Goal: Find specific fact: Find specific fact

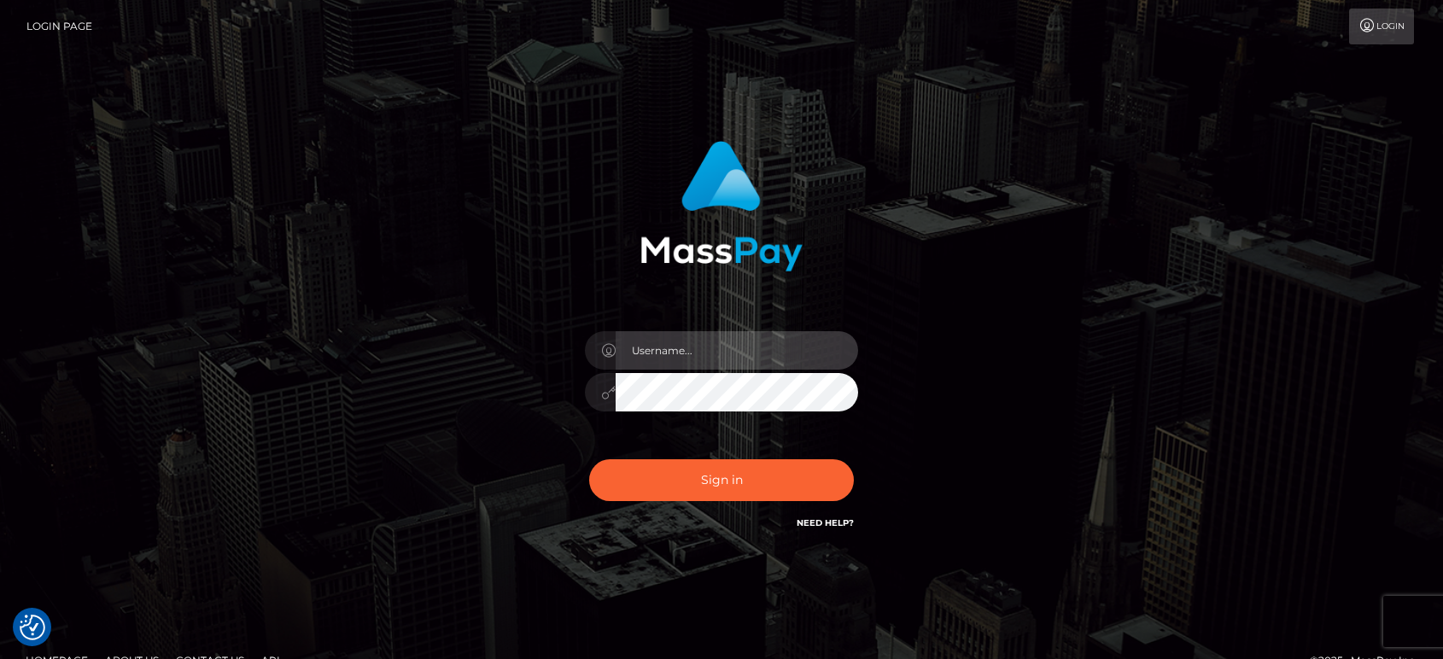
click at [711, 354] on input "text" at bounding box center [737, 350] width 242 height 38
click at [704, 351] on input "text" at bounding box center [737, 350] width 242 height 38
click at [729, 355] on input "text" at bounding box center [737, 350] width 242 height 38
click at [785, 348] on input "text" at bounding box center [737, 350] width 242 height 38
click at [657, 367] on div at bounding box center [721, 383] width 299 height 131
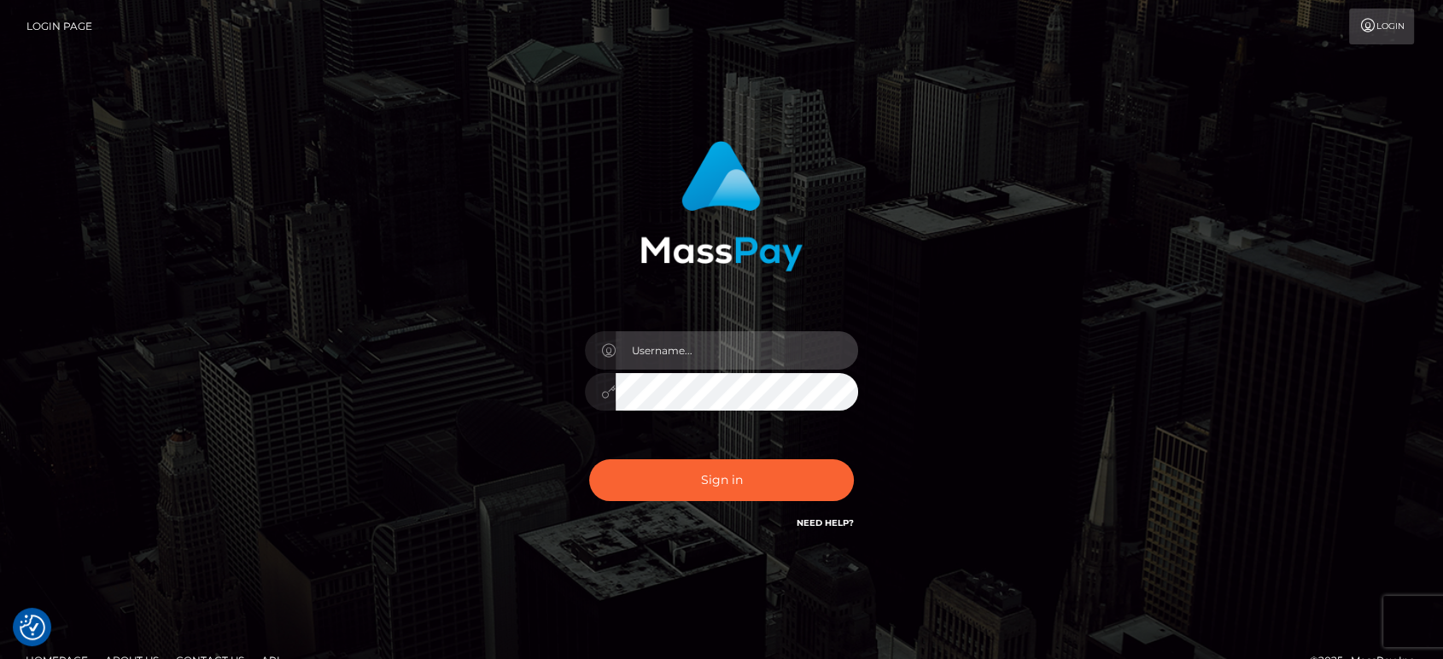
click at [669, 351] on input "text" at bounding box center [737, 350] width 242 height 38
paste input "Glenn.B2"
type input "Glenn.B2"
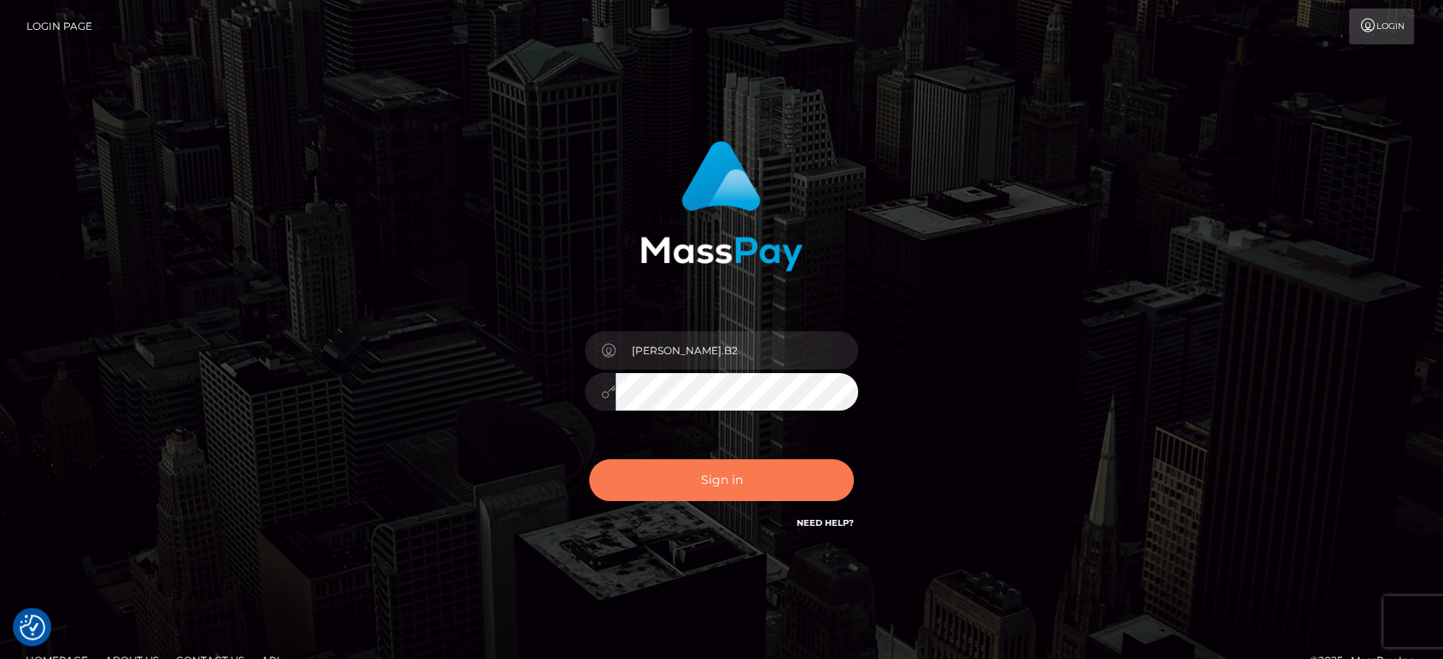
click at [730, 485] on button "Sign in" at bounding box center [721, 480] width 265 height 42
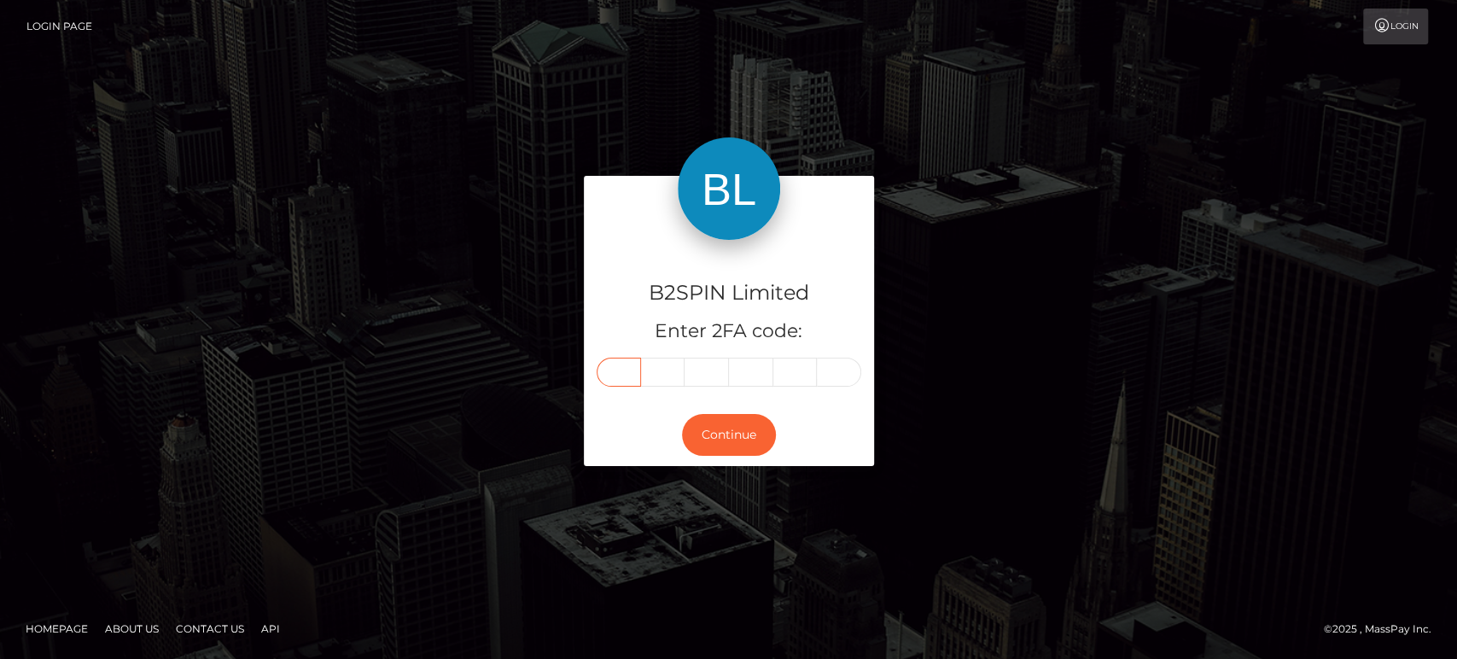
click at [617, 367] on input "text" at bounding box center [619, 372] width 44 height 29
paste input "3"
type input "3"
type input "6"
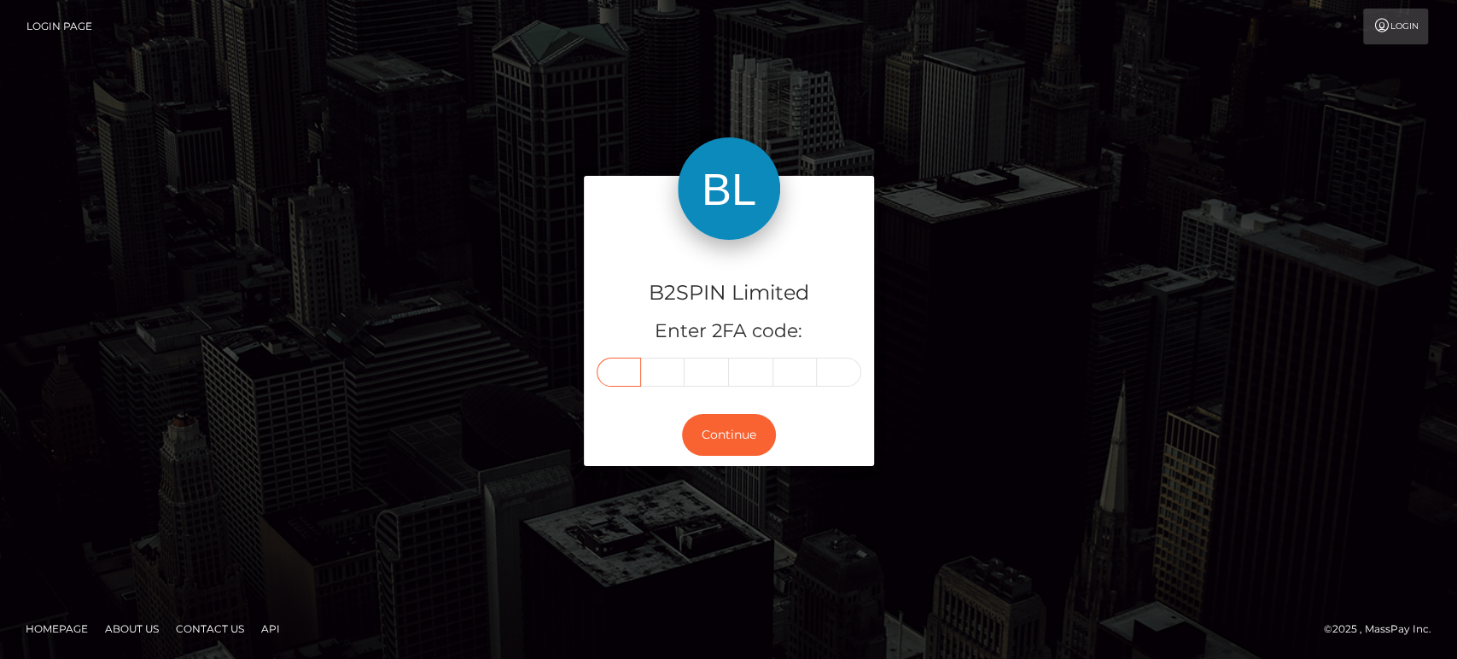
type input "7"
type input "8"
type input "9"
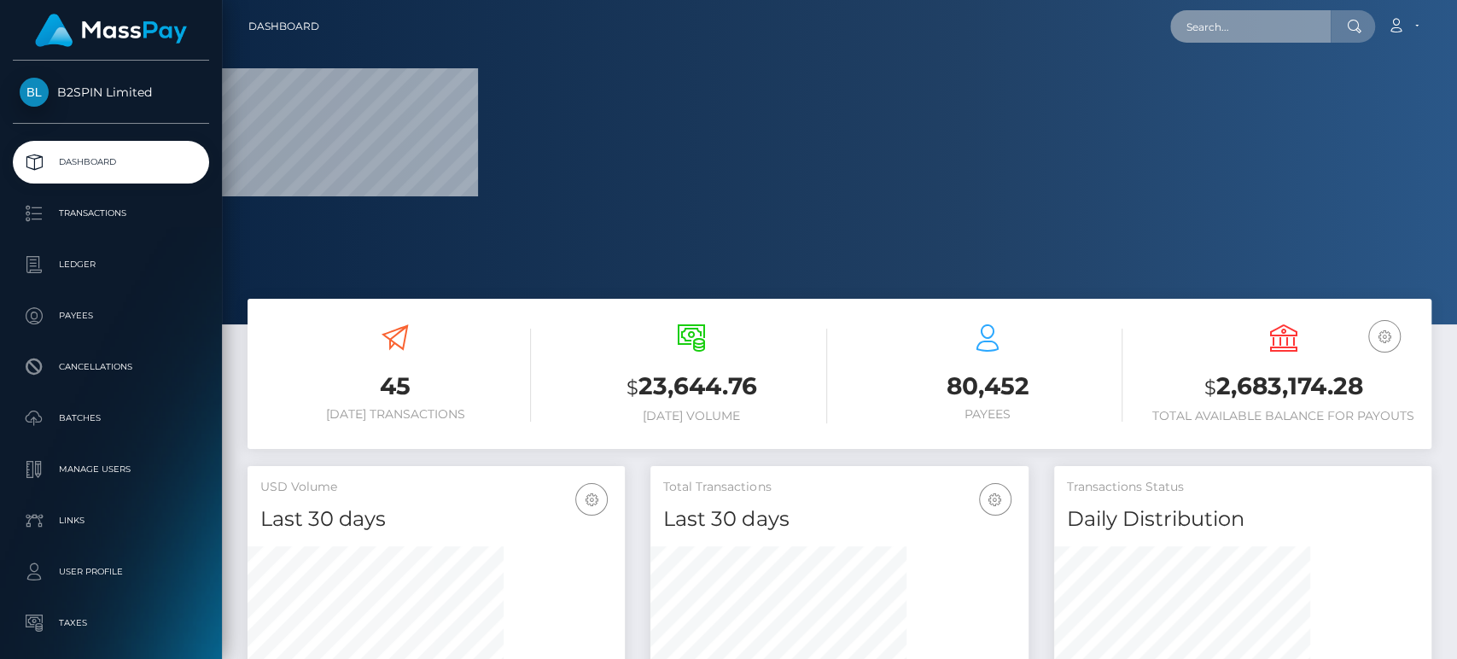
click at [1243, 30] on input "text" at bounding box center [1251, 26] width 161 height 32
paste input "c3b206e1-8ff9-4b3c-b290-83c58e9f59e4a"
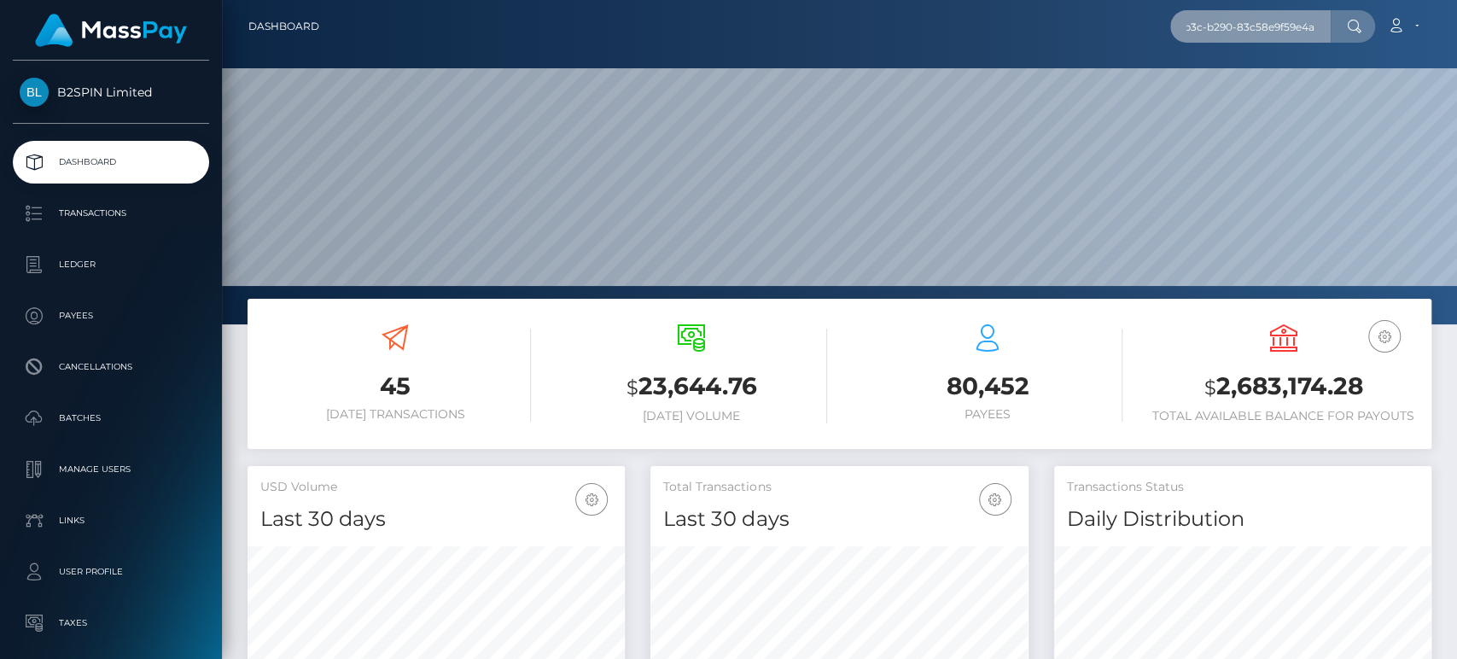
scroll to position [301, 377]
type input "c3b206e1-8ff9-4b3c-b290-83c58e9f59e4a"
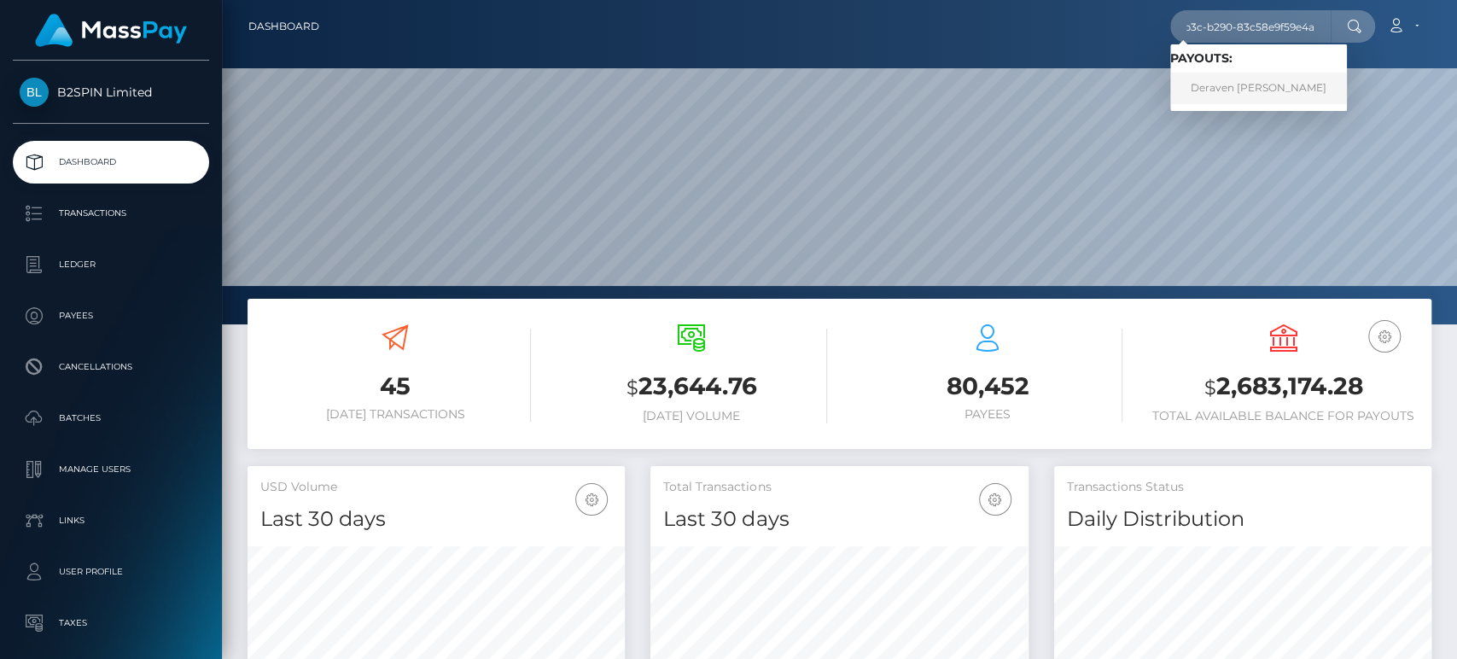
scroll to position [0, 0]
click at [1252, 87] on link "Deraven Symone Watts" at bounding box center [1259, 89] width 177 height 32
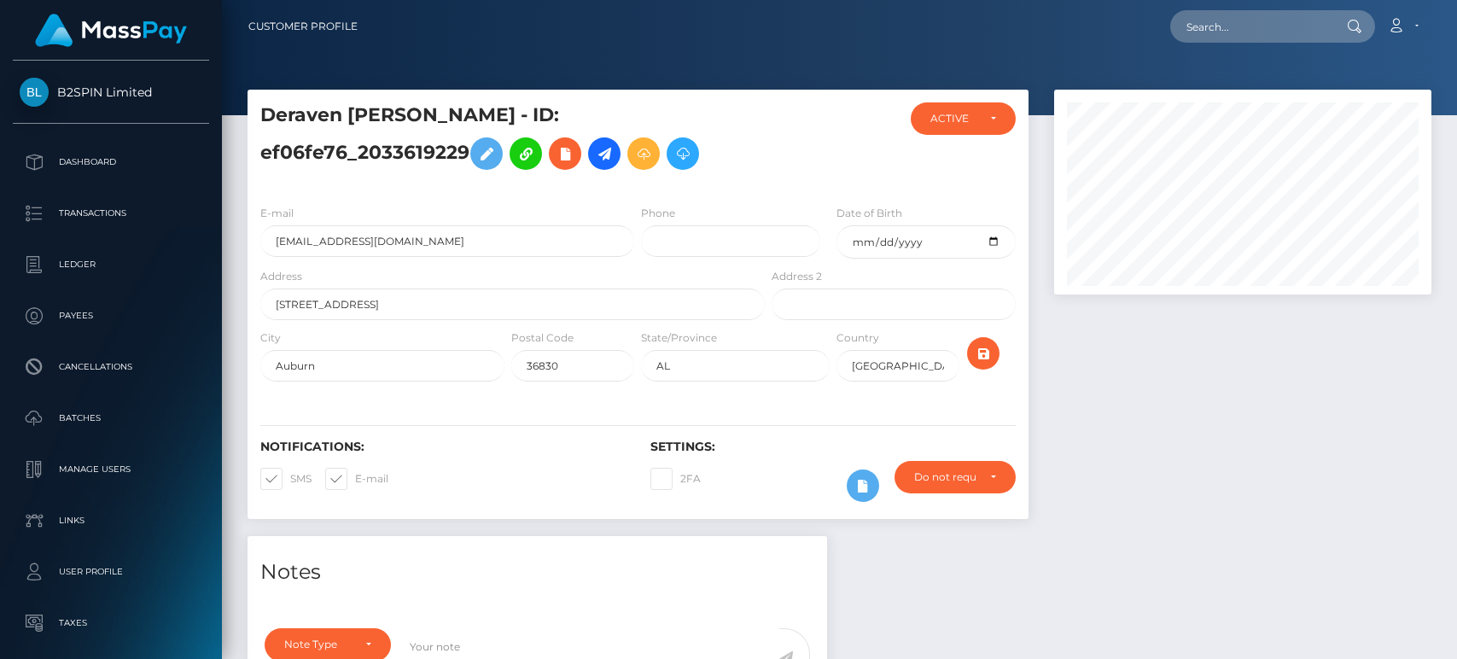
click at [466, 240] on input "2033619229@playfame.com" at bounding box center [447, 241] width 374 height 32
click at [689, 109] on h5 "Deraven Symone Watts - ID: ef06fe76_2033619229" at bounding box center [507, 140] width 495 height 76
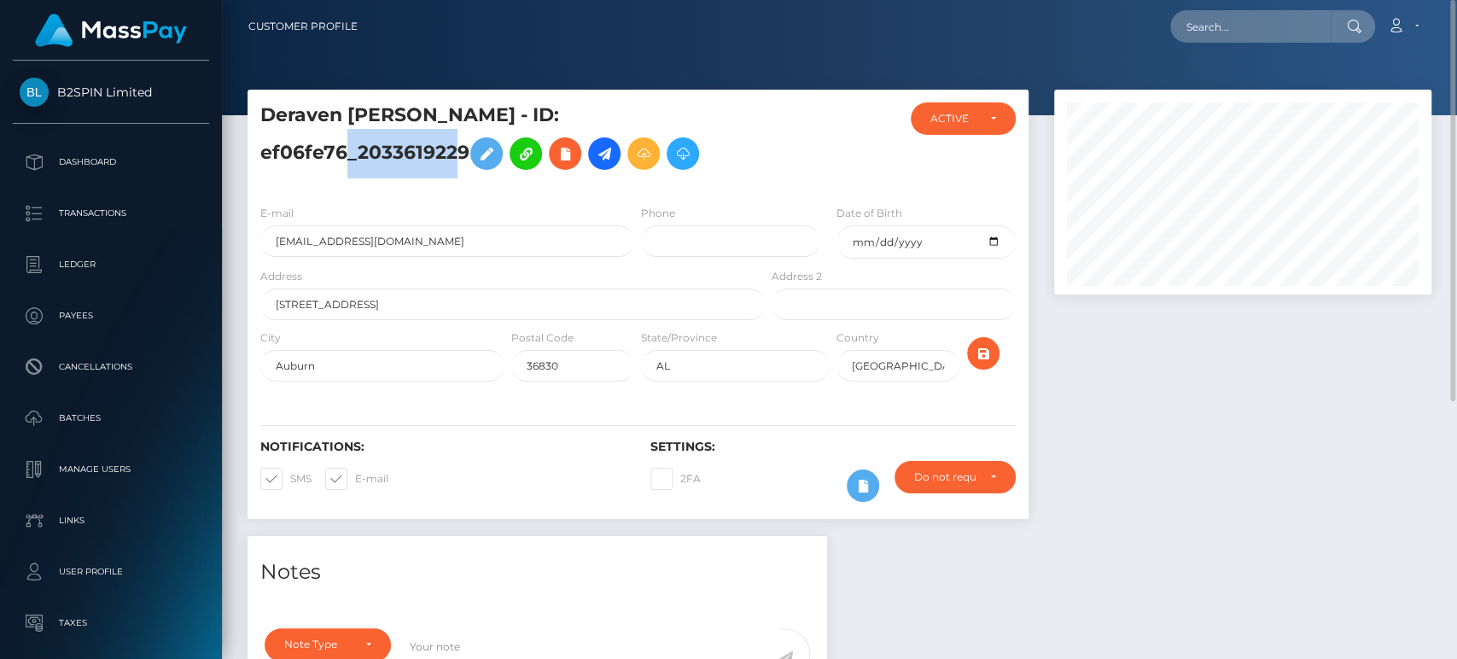
drag, startPoint x: 758, startPoint y: 115, endPoint x: 673, endPoint y: 149, distance: 92.0
click at [637, 114] on div "Deraven Symone Watts - ID: ef06fe76_2033619229" at bounding box center [508, 146] width 521 height 89
copy h5 "2033619229"
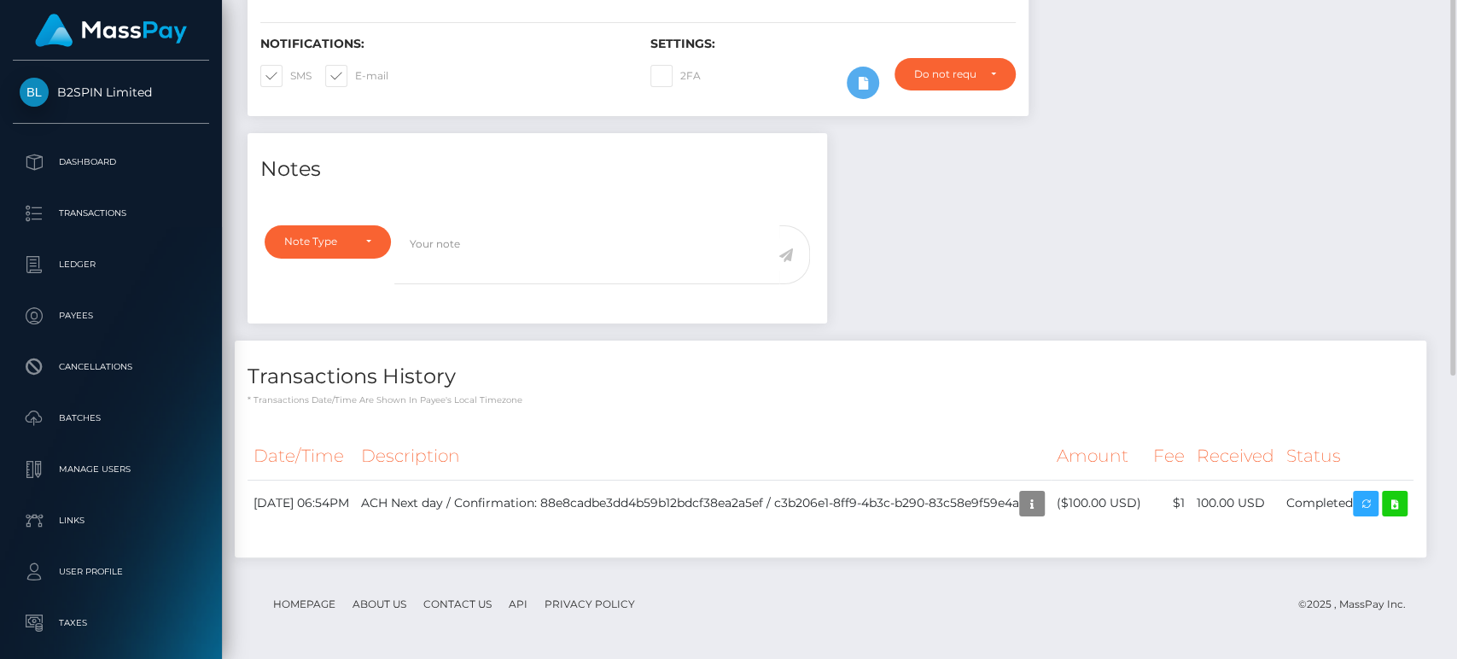
scroll to position [45, 0]
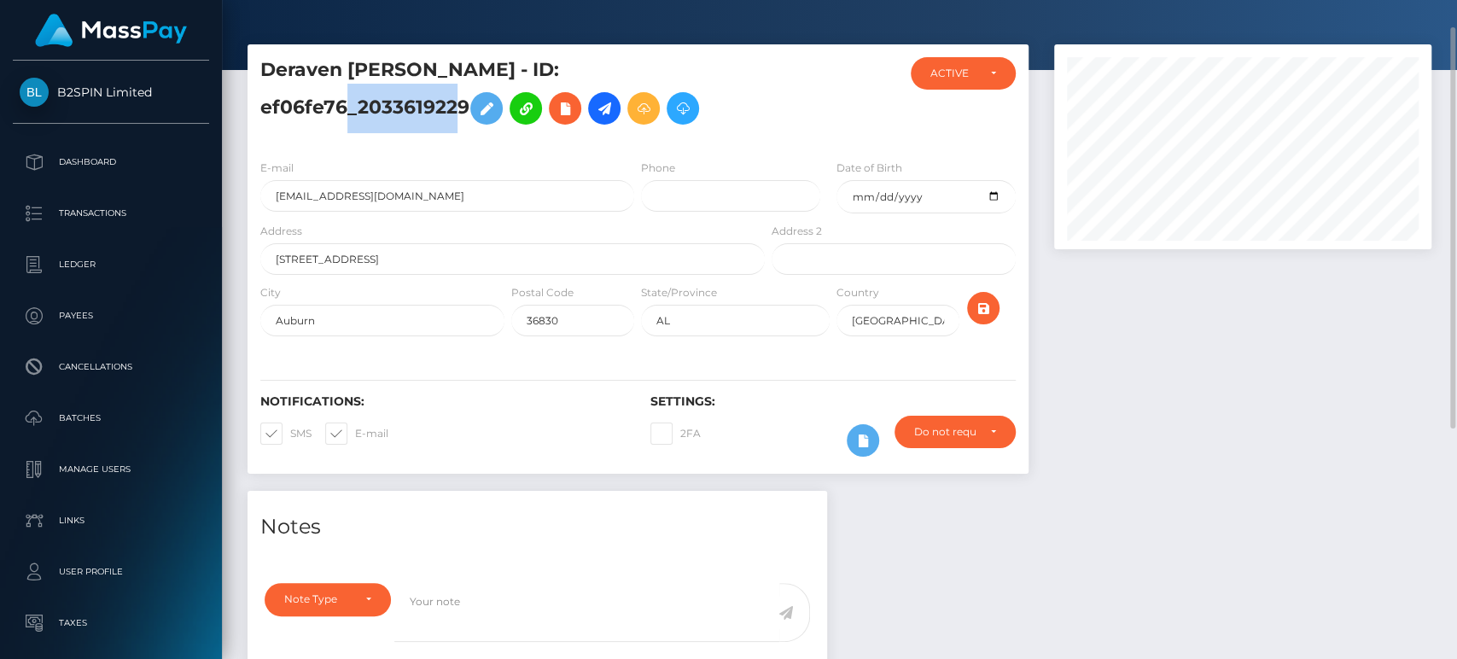
click at [676, 71] on h5 "Deraven Symone Watts - ID: ef06fe76_2033619229" at bounding box center [507, 95] width 495 height 76
drag, startPoint x: 772, startPoint y: 68, endPoint x: 749, endPoint y: 77, distance: 24.6
click at [768, 70] on div at bounding box center [833, 101] width 130 height 89
drag, startPoint x: 639, startPoint y: 67, endPoint x: 750, endPoint y: 73, distance: 111.2
click at [750, 73] on h5 "Deraven Symone Watts - ID: ef06fe76_2033619229" at bounding box center [507, 95] width 495 height 76
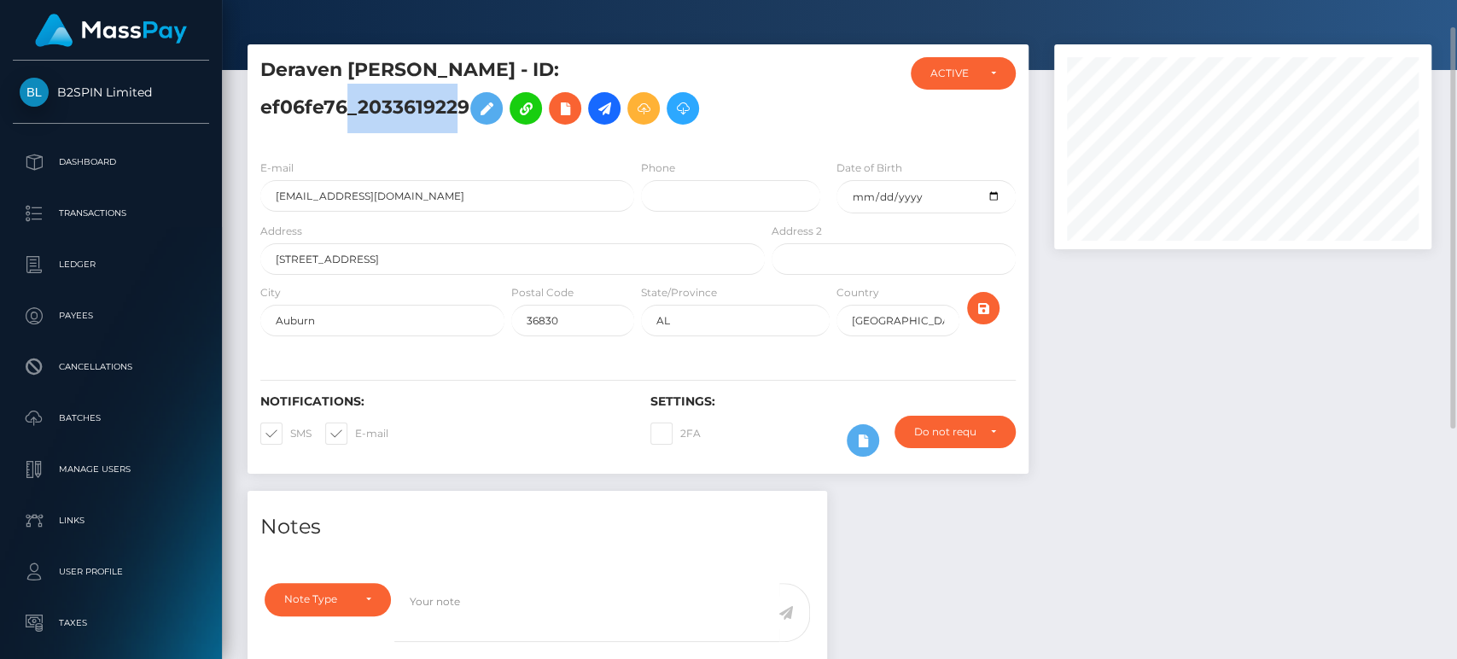
copy h5 "2033619229"
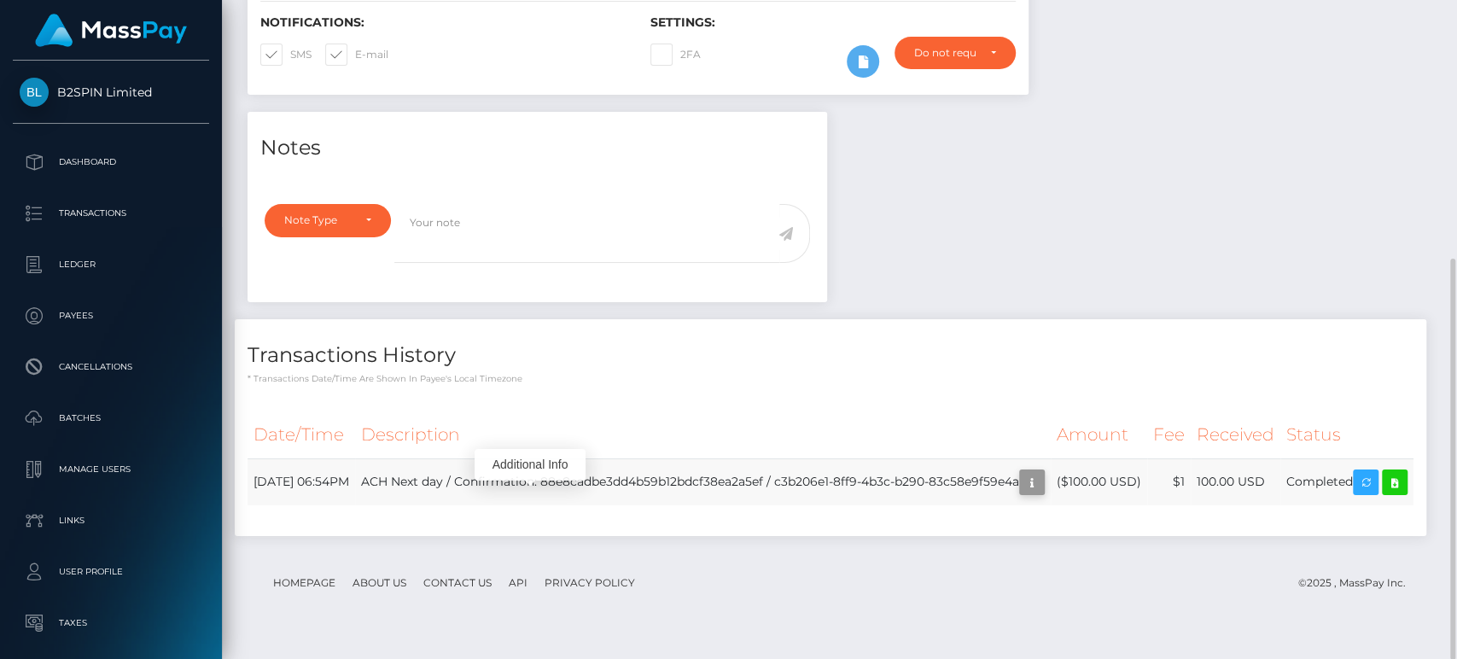
scroll to position [205, 377]
